Goal: Task Accomplishment & Management: Manage account settings

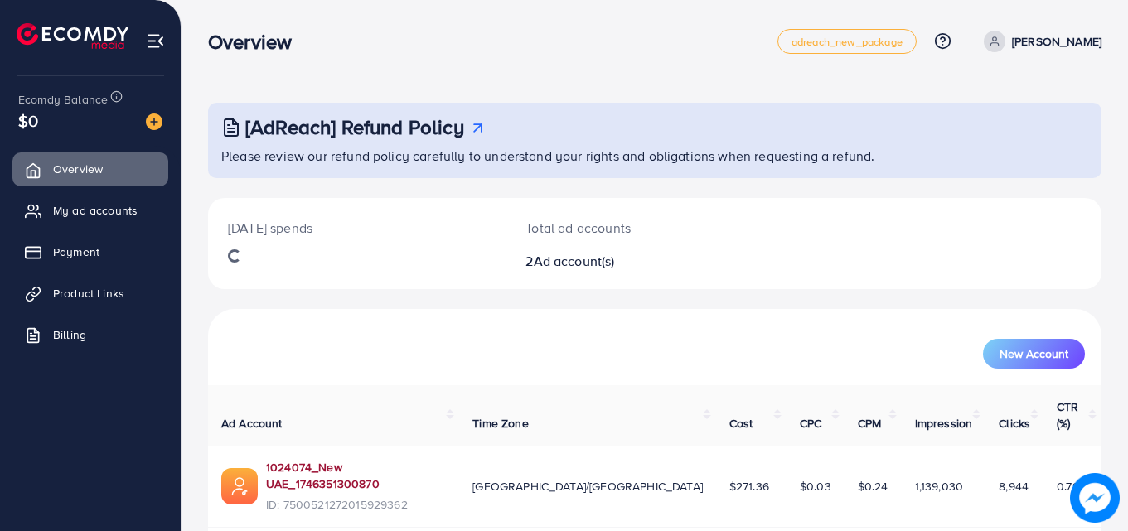
click at [354, 459] on div "1024074_New UAE_1746351300870 ID: 7500521272015929362" at bounding box center [356, 486] width 180 height 55
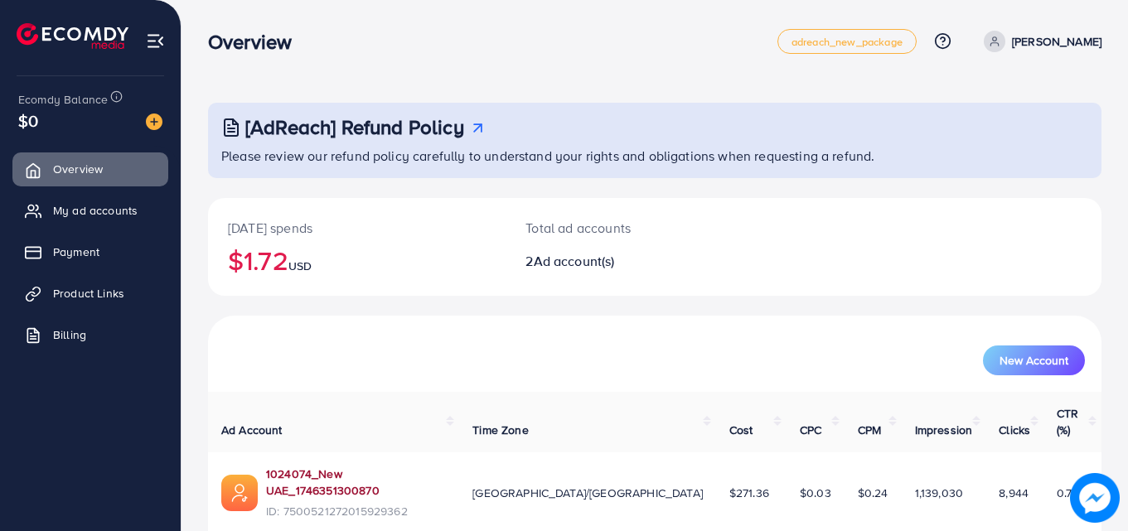
click at [357, 466] on link "1024074_New UAE_1746351300870" at bounding box center [356, 483] width 180 height 34
click at [310, 466] on link "1024074_New UAE_1746351300870" at bounding box center [356, 483] width 180 height 34
click at [331, 503] on span "ID: 7500521272015929362" at bounding box center [356, 511] width 180 height 17
click at [324, 466] on link "1024074_New UAE_1746351300870" at bounding box center [356, 483] width 180 height 34
